Goal: Obtain resource: Obtain resource

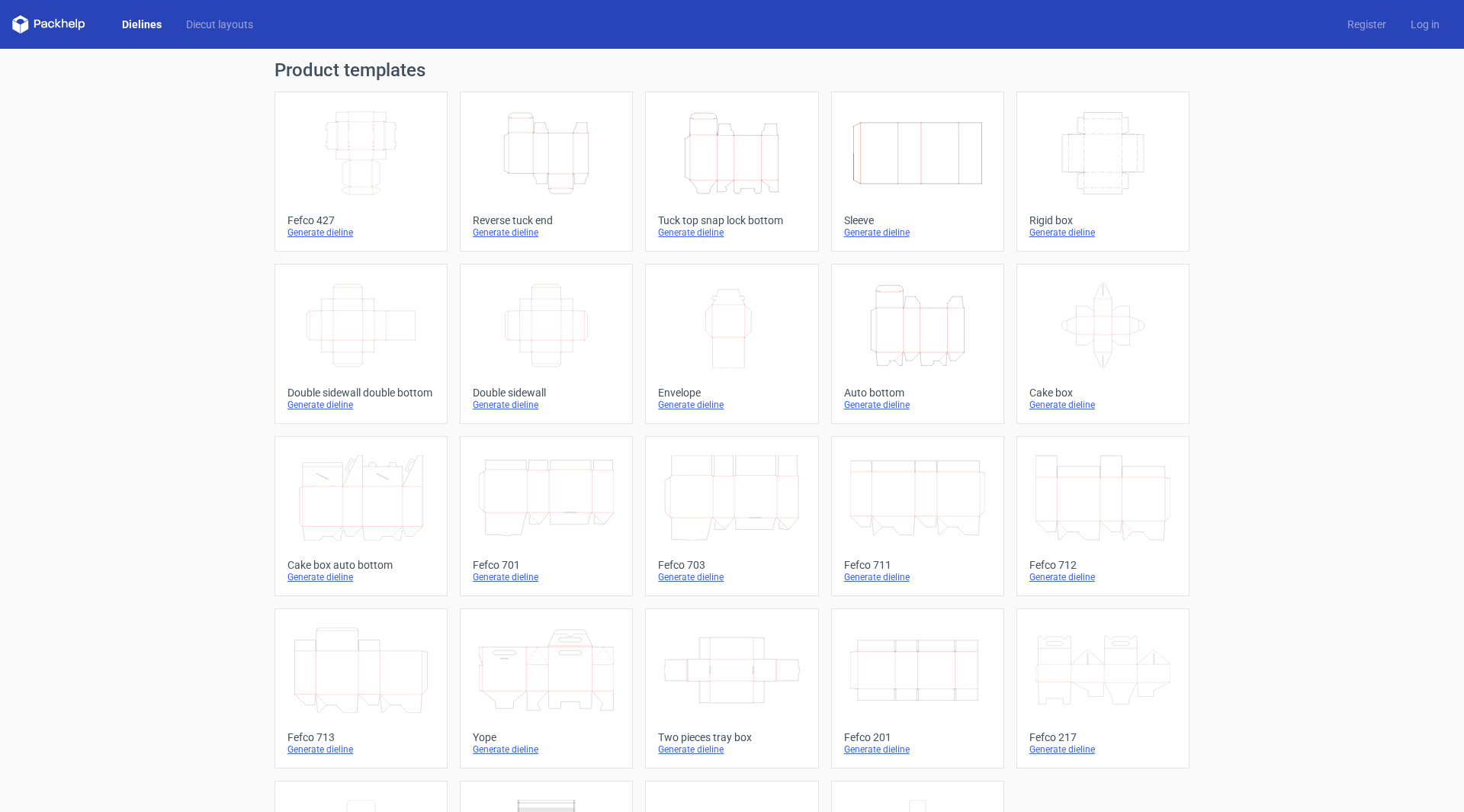
click at [524, 158] on icon "Height Depth Width" at bounding box center [546, 153] width 135 height 85
